Goal: Transaction & Acquisition: Purchase product/service

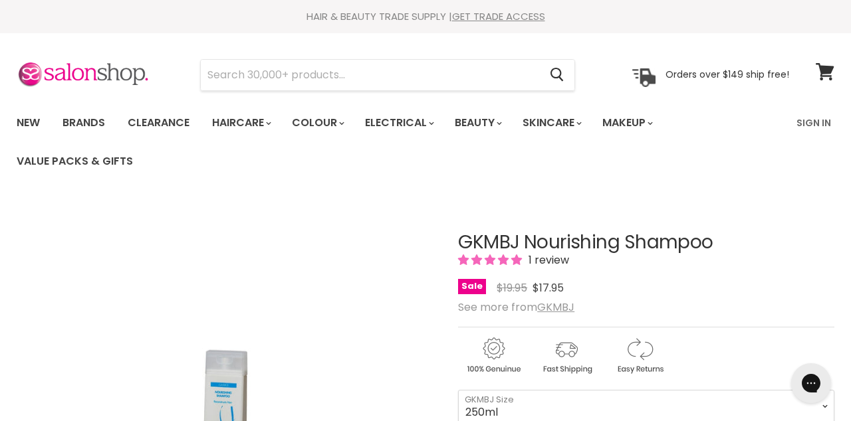
click at [84, 124] on link "Brands" at bounding box center [84, 123] width 62 height 28
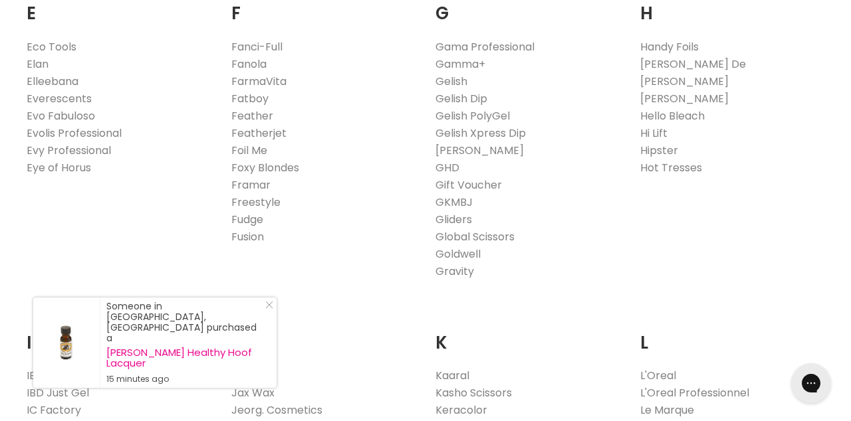
scroll to position [920, 0]
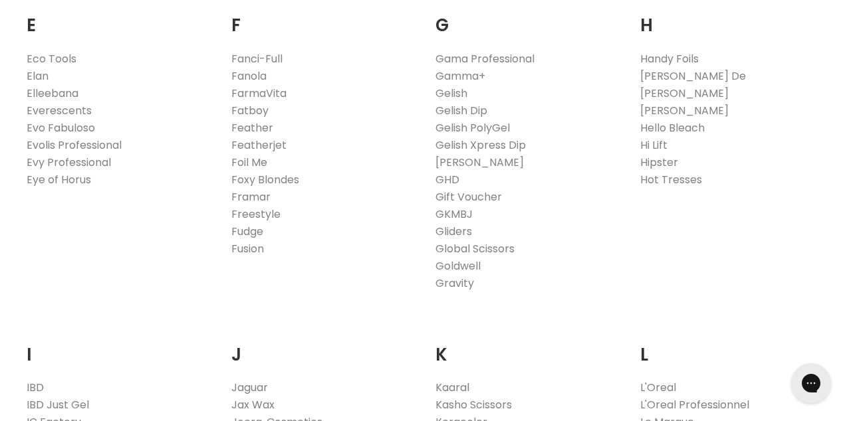
click at [421, 194] on div "F Fanci-Full Fanola FarmaVita Fatboy Feather Featherjet Foil Me Foxy Blondes Fr…" at bounding box center [323, 120] width 205 height 294
click at [47, 400] on link "IBD Just Gel" at bounding box center [58, 404] width 62 height 15
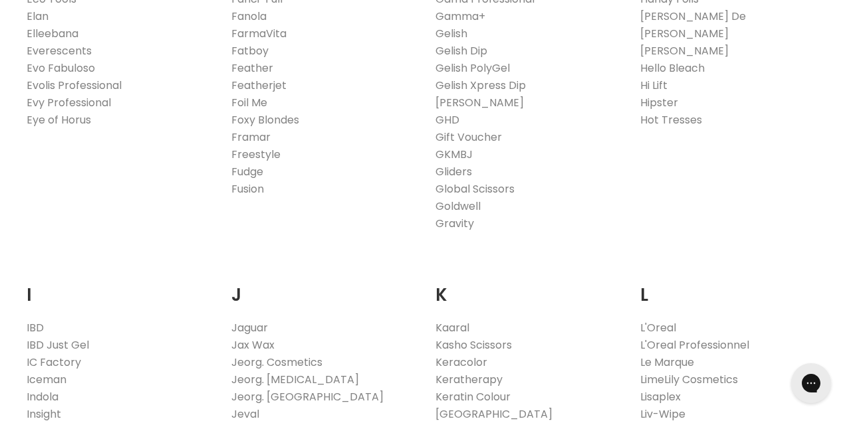
scroll to position [969, 0]
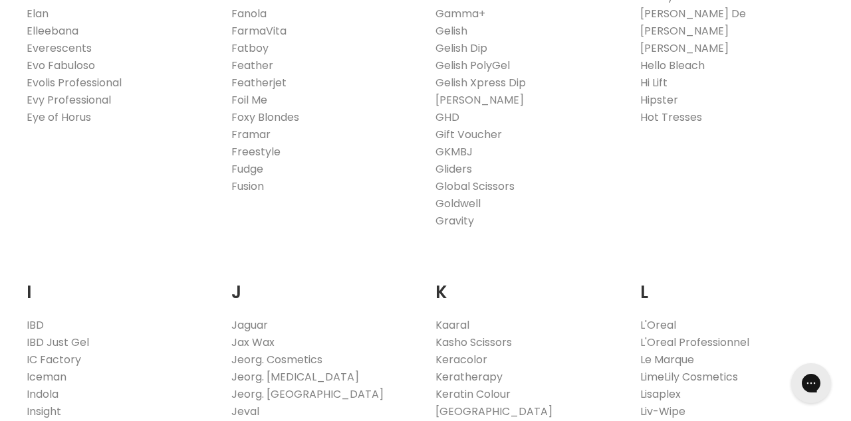
click at [449, 156] on link "GKMBJ" at bounding box center [453, 151] width 37 height 15
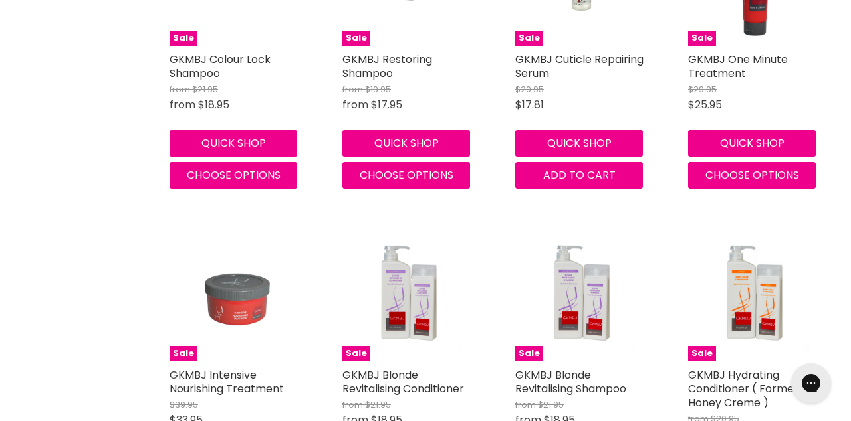
scroll to position [903, 0]
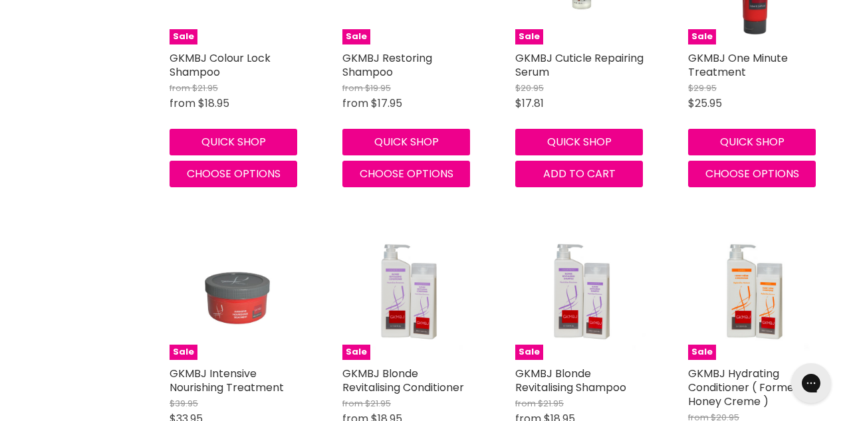
click at [566, 300] on img "Main content" at bounding box center [581, 293] width 133 height 133
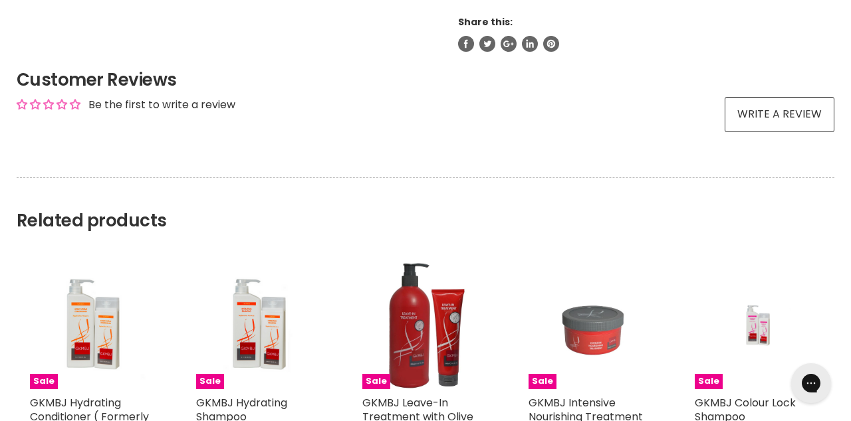
scroll to position [964, 0]
